Goal: Information Seeking & Learning: Browse casually

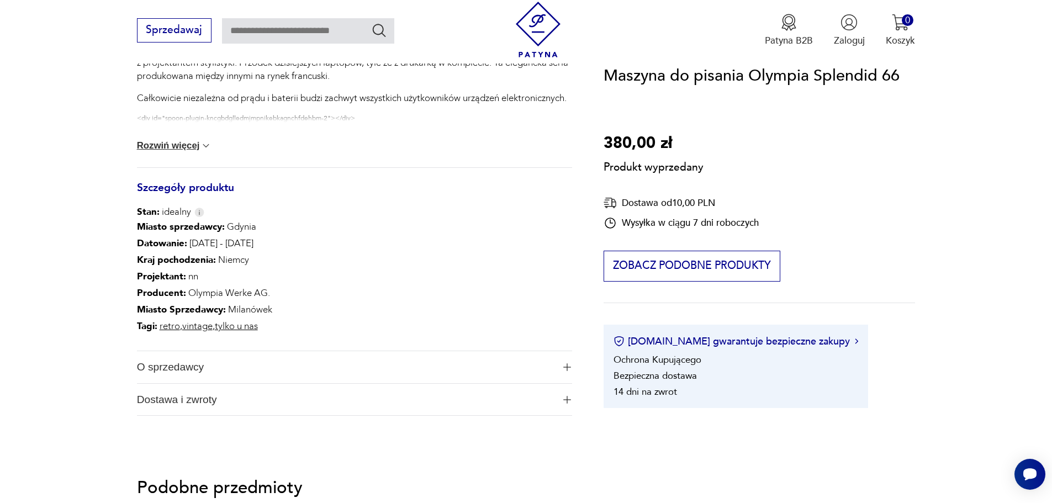
scroll to position [497, 0]
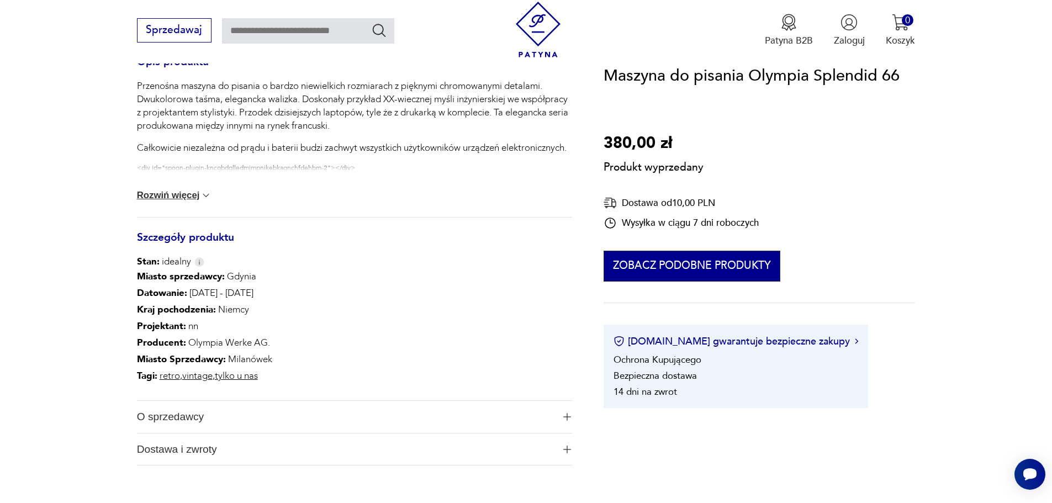
click at [675, 258] on button "Zobacz podobne produkty" at bounding box center [692, 266] width 176 height 31
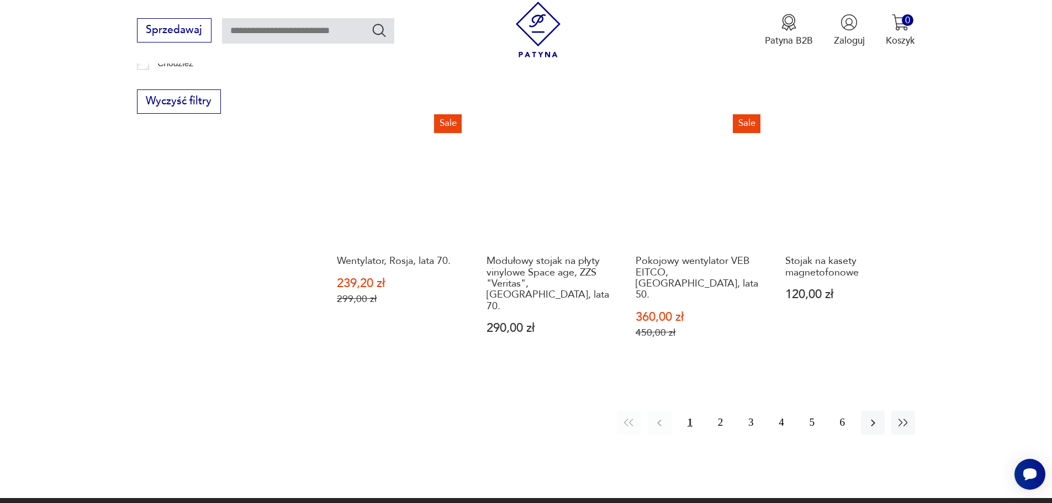
scroll to position [1215, 0]
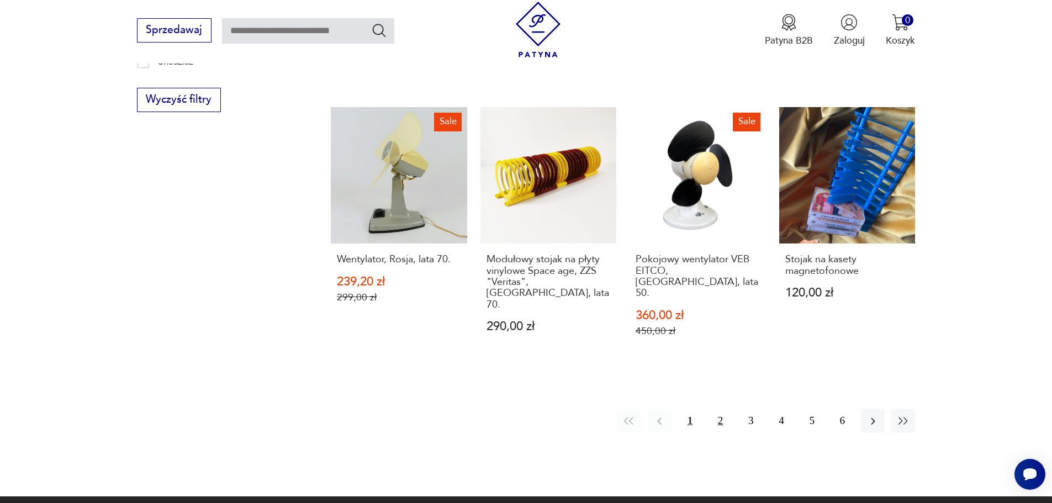
click at [716, 409] on button "2" at bounding box center [721, 421] width 24 height 24
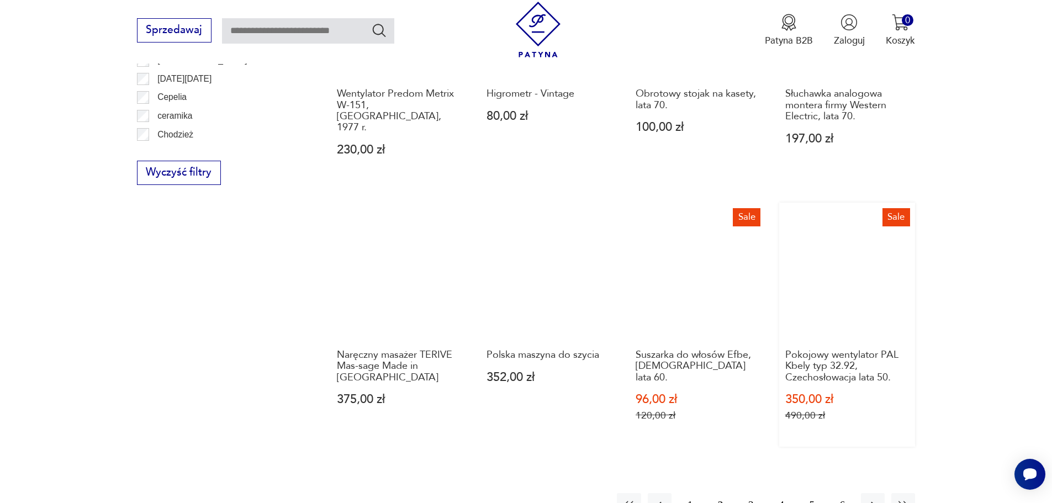
scroll to position [1212, 0]
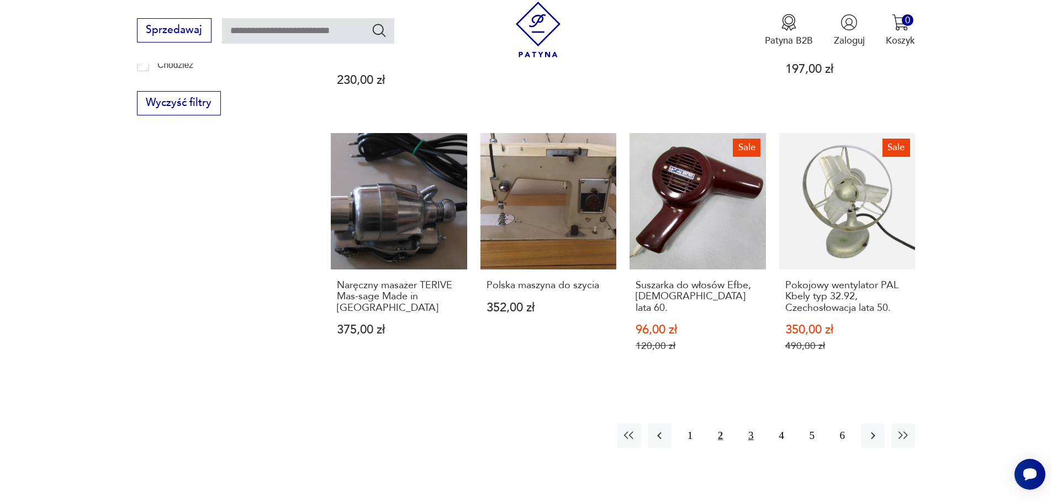
click at [747, 424] on button "3" at bounding box center [751, 436] width 24 height 24
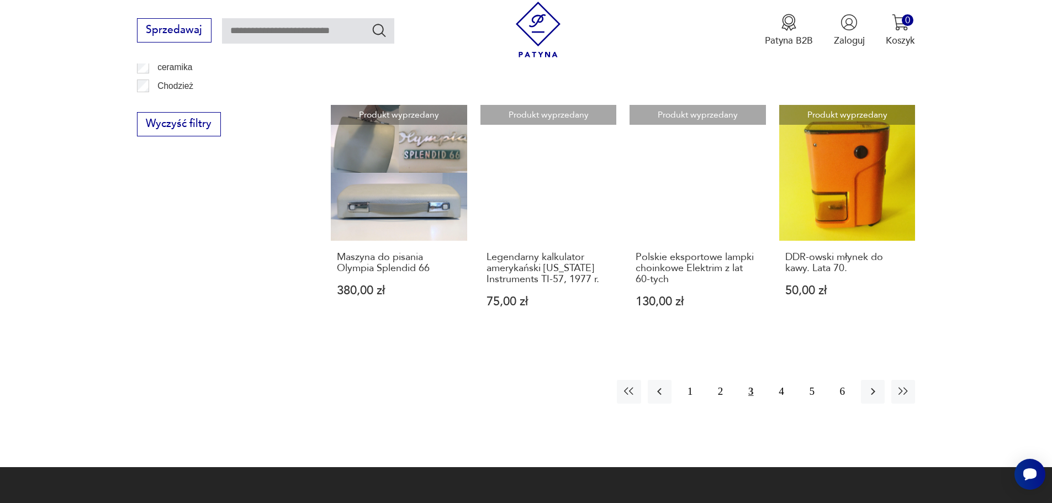
scroll to position [1212, 0]
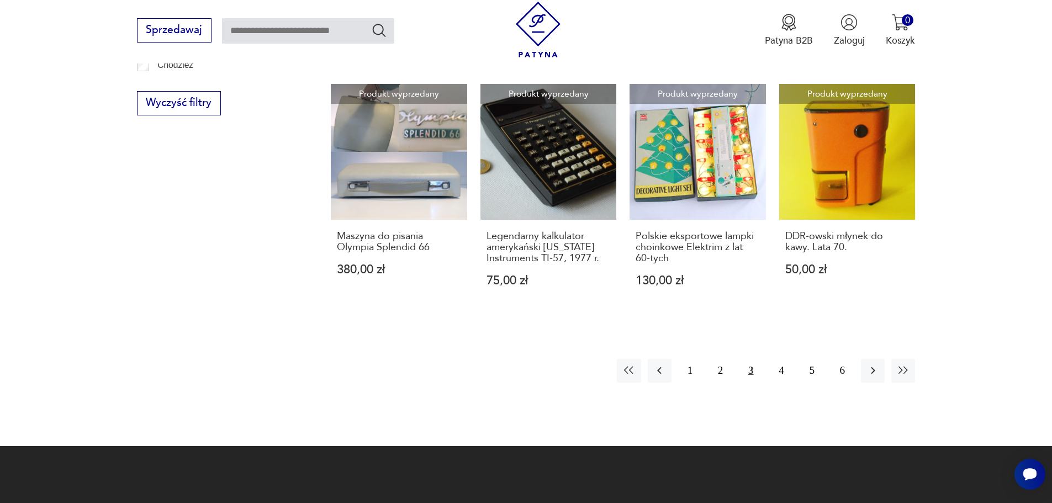
click at [754, 359] on button "3" at bounding box center [751, 371] width 24 height 24
click at [779, 359] on button "4" at bounding box center [781, 371] width 24 height 24
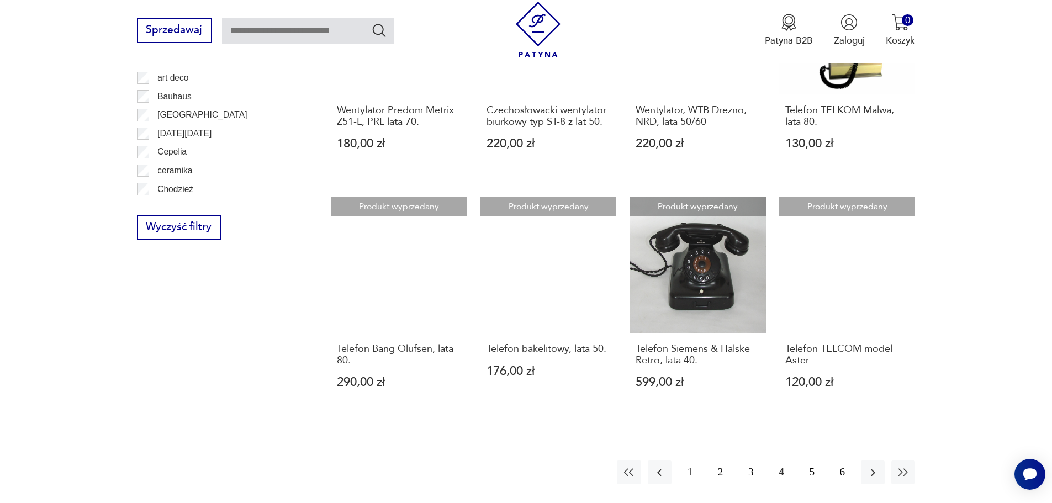
scroll to position [1101, 0]
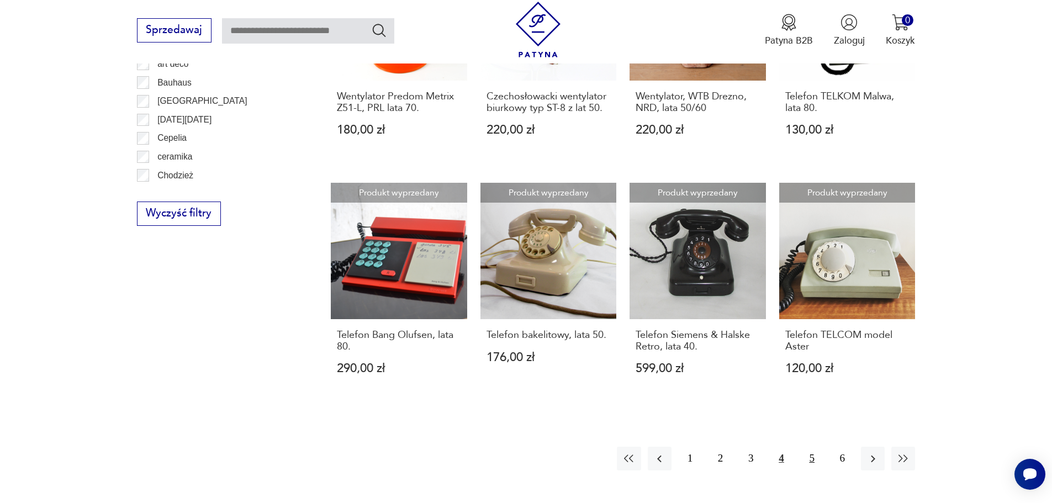
click at [815, 452] on button "5" at bounding box center [812, 459] width 24 height 24
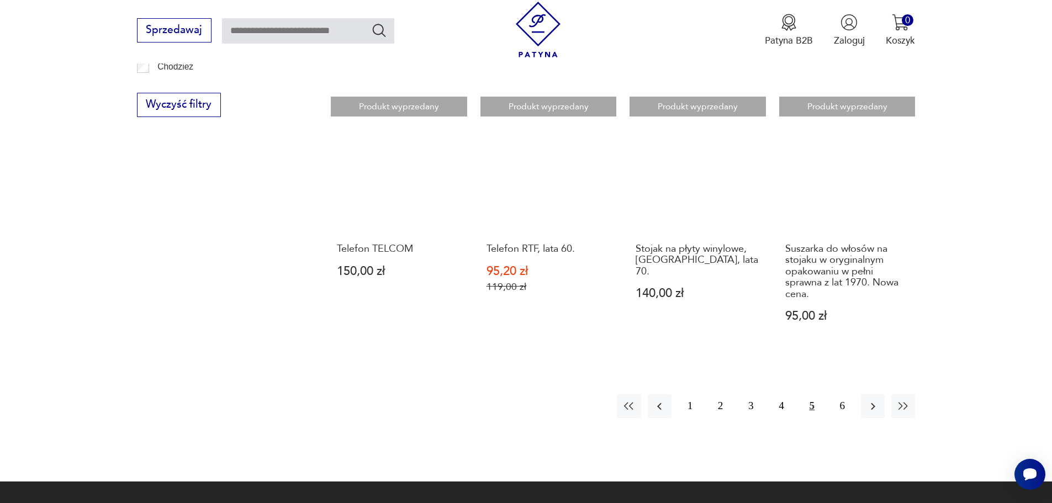
scroll to position [1212, 0]
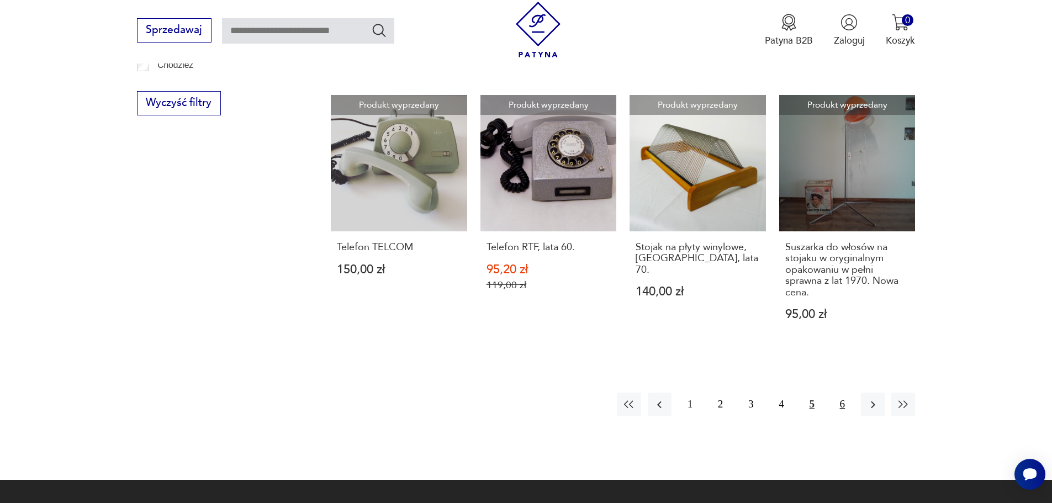
click at [843, 393] on button "6" at bounding box center [843, 405] width 24 height 24
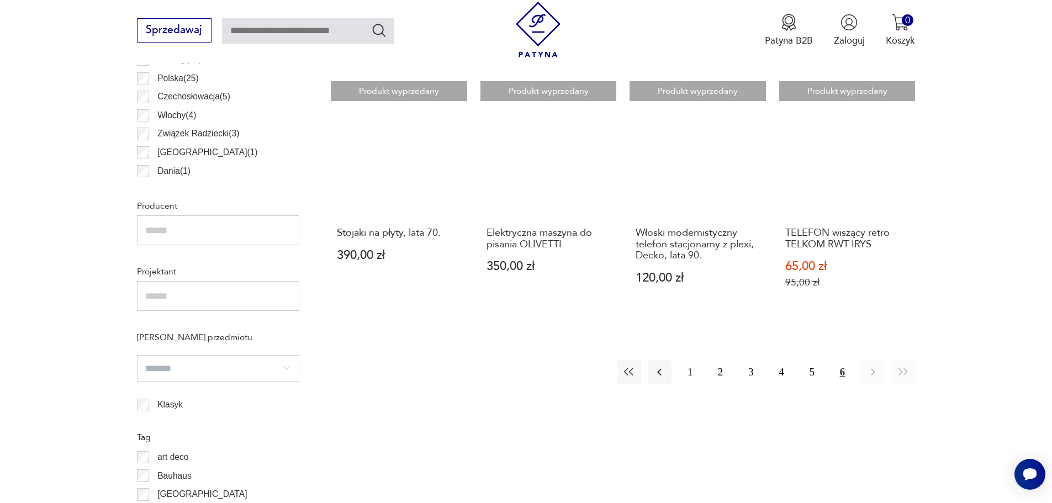
scroll to position [715, 0]
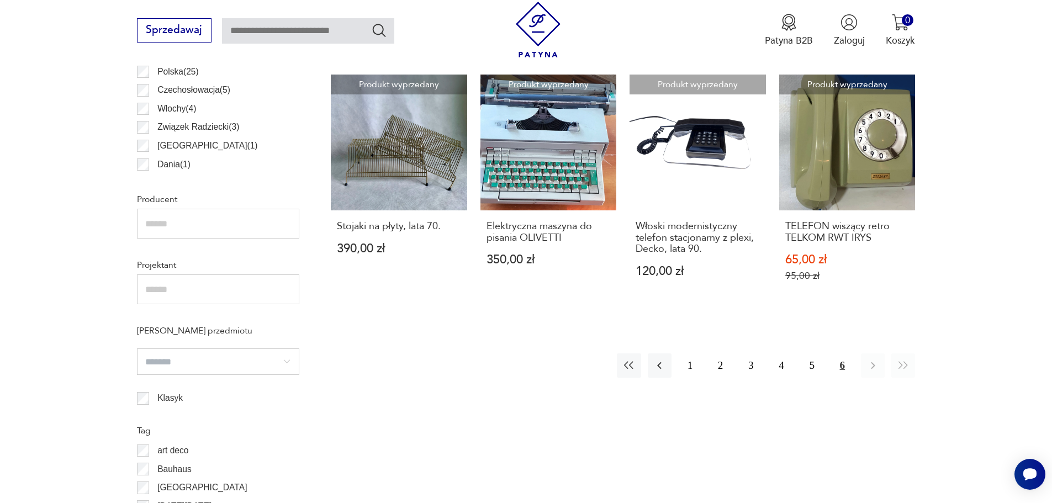
click at [839, 364] on button "6" at bounding box center [843, 365] width 24 height 24
click at [812, 367] on button "5" at bounding box center [812, 365] width 24 height 24
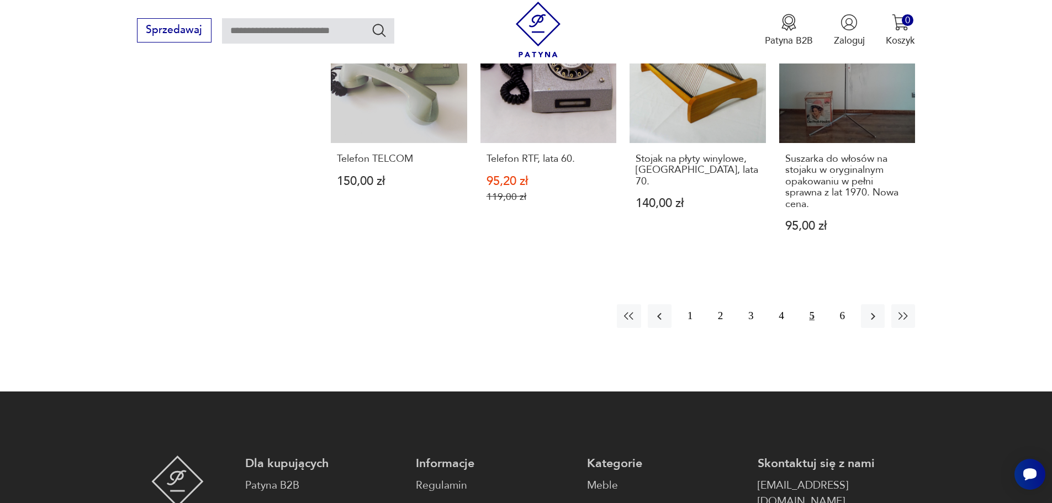
scroll to position [1377, 0]
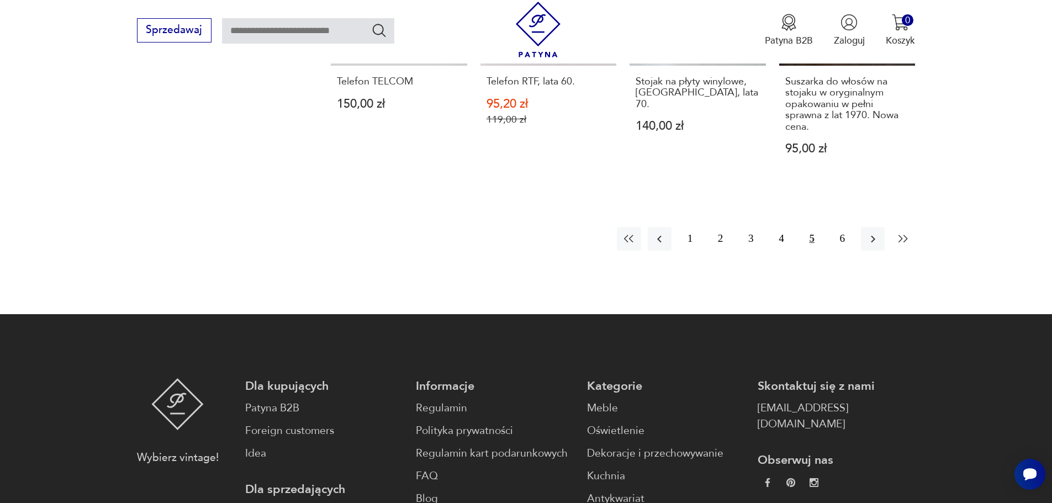
click at [895, 227] on button "button" at bounding box center [903, 239] width 24 height 24
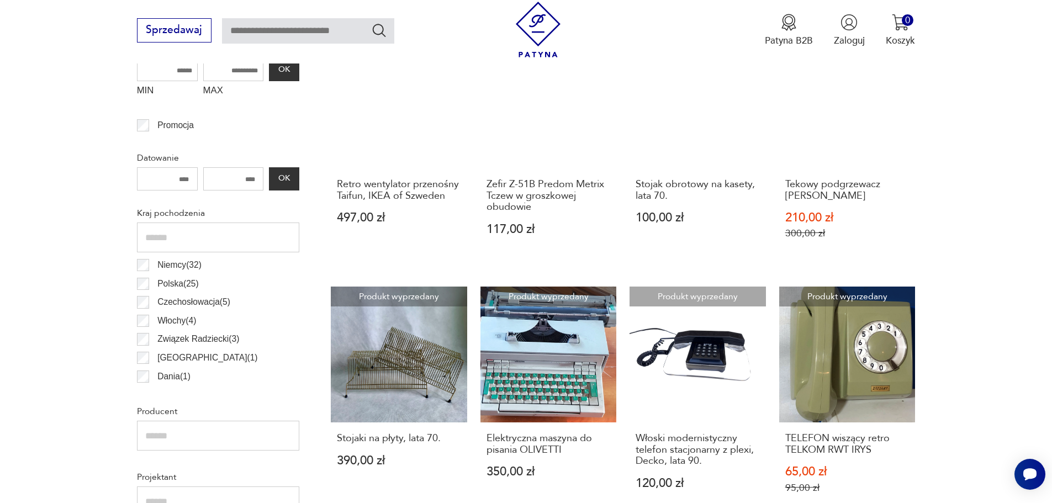
scroll to position [494, 0]
